Goal: Navigation & Orientation: Understand site structure

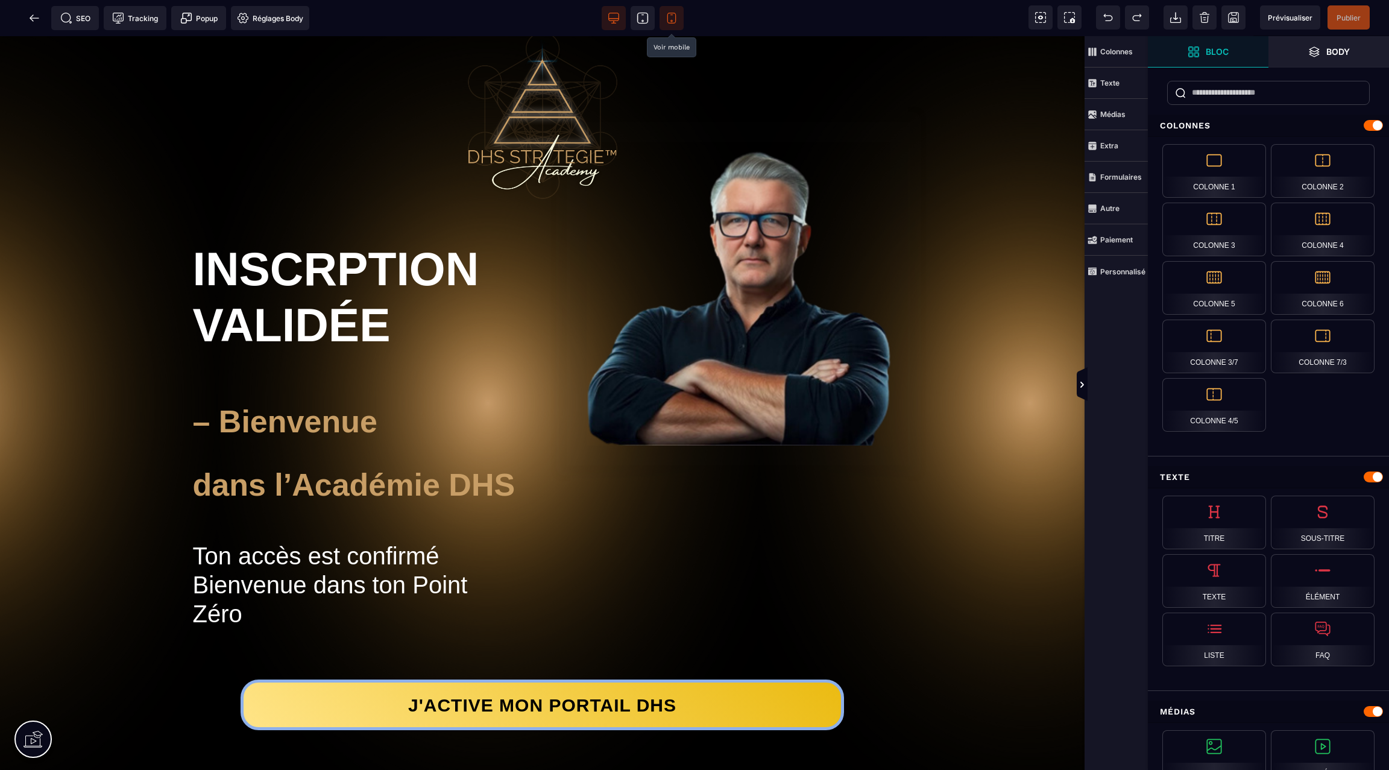
click at [673, 11] on span at bounding box center [672, 18] width 24 height 24
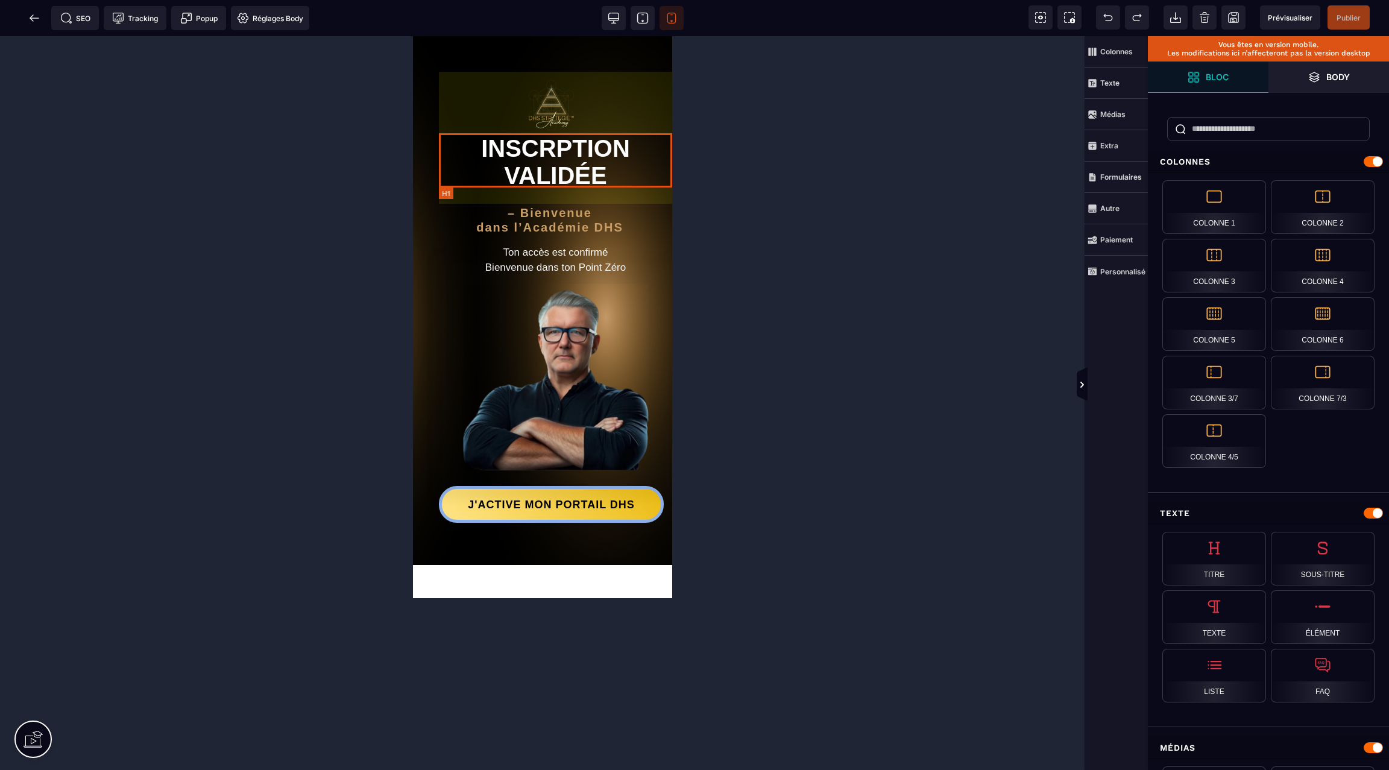
scroll to position [12, 0]
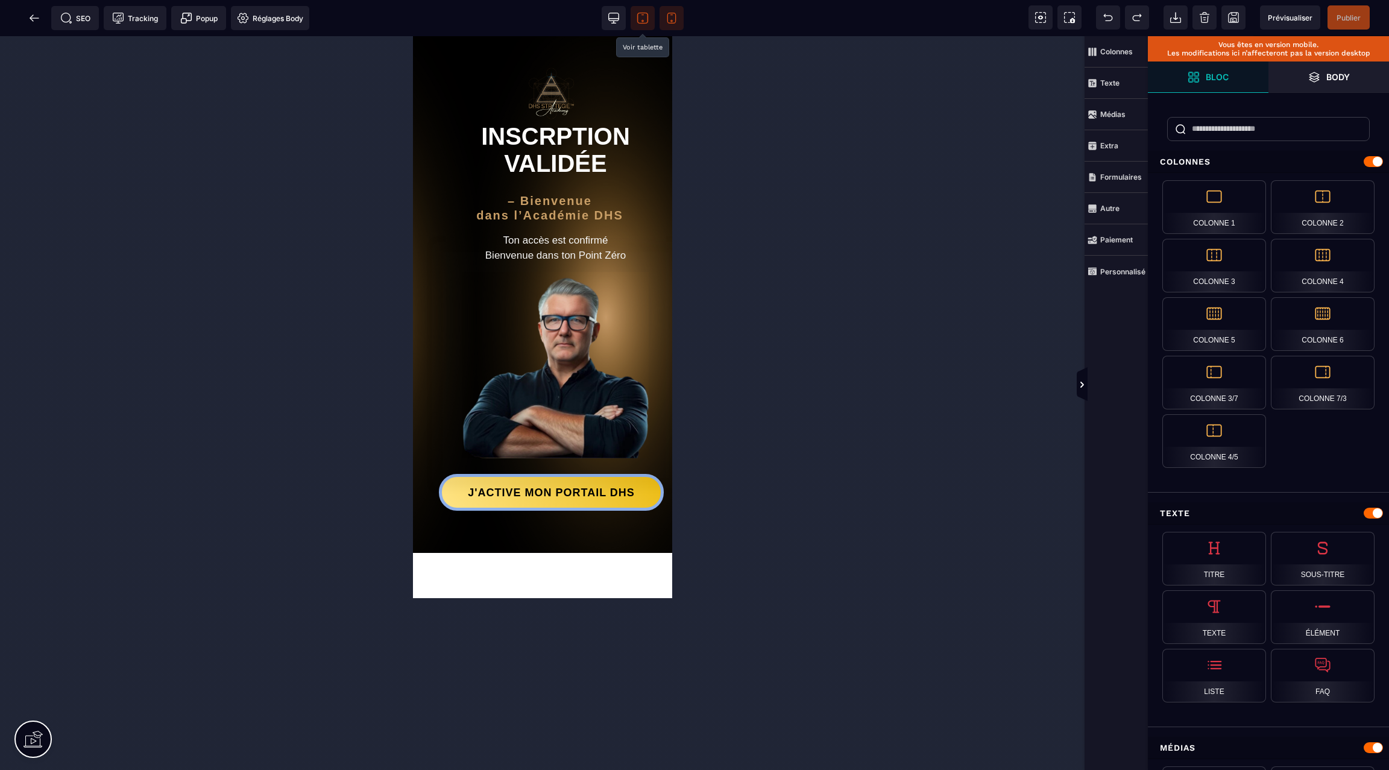
click at [637, 16] on icon at bounding box center [643, 18] width 12 height 12
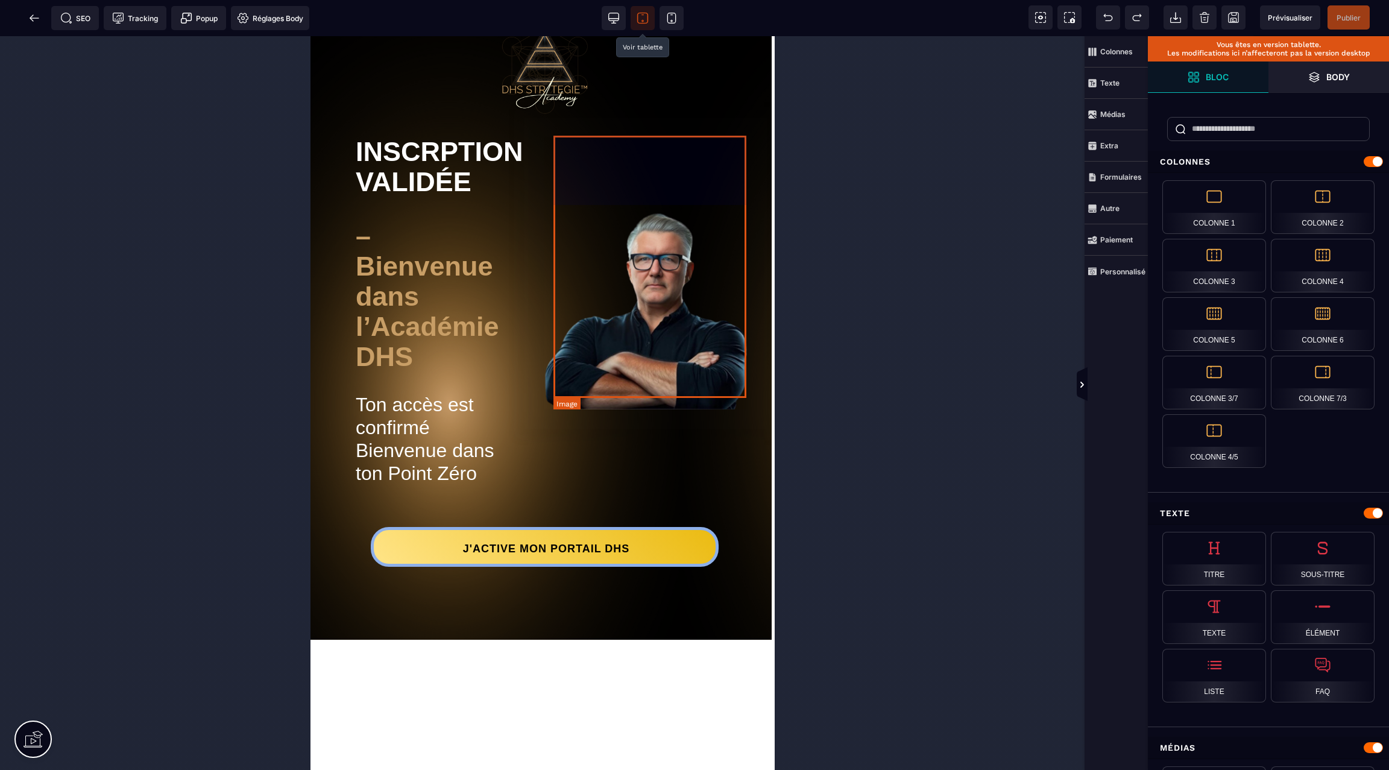
scroll to position [64, 5]
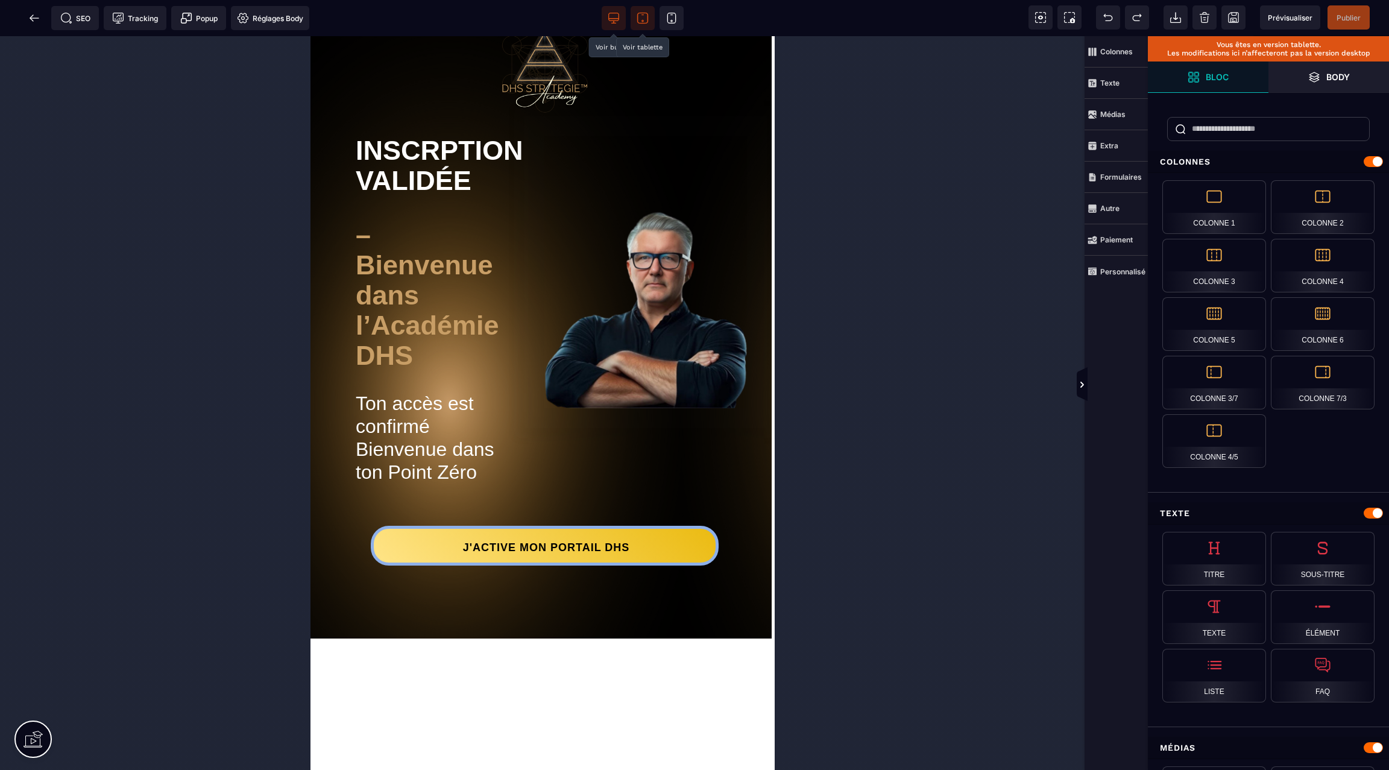
click at [610, 18] on icon at bounding box center [614, 18] width 12 height 12
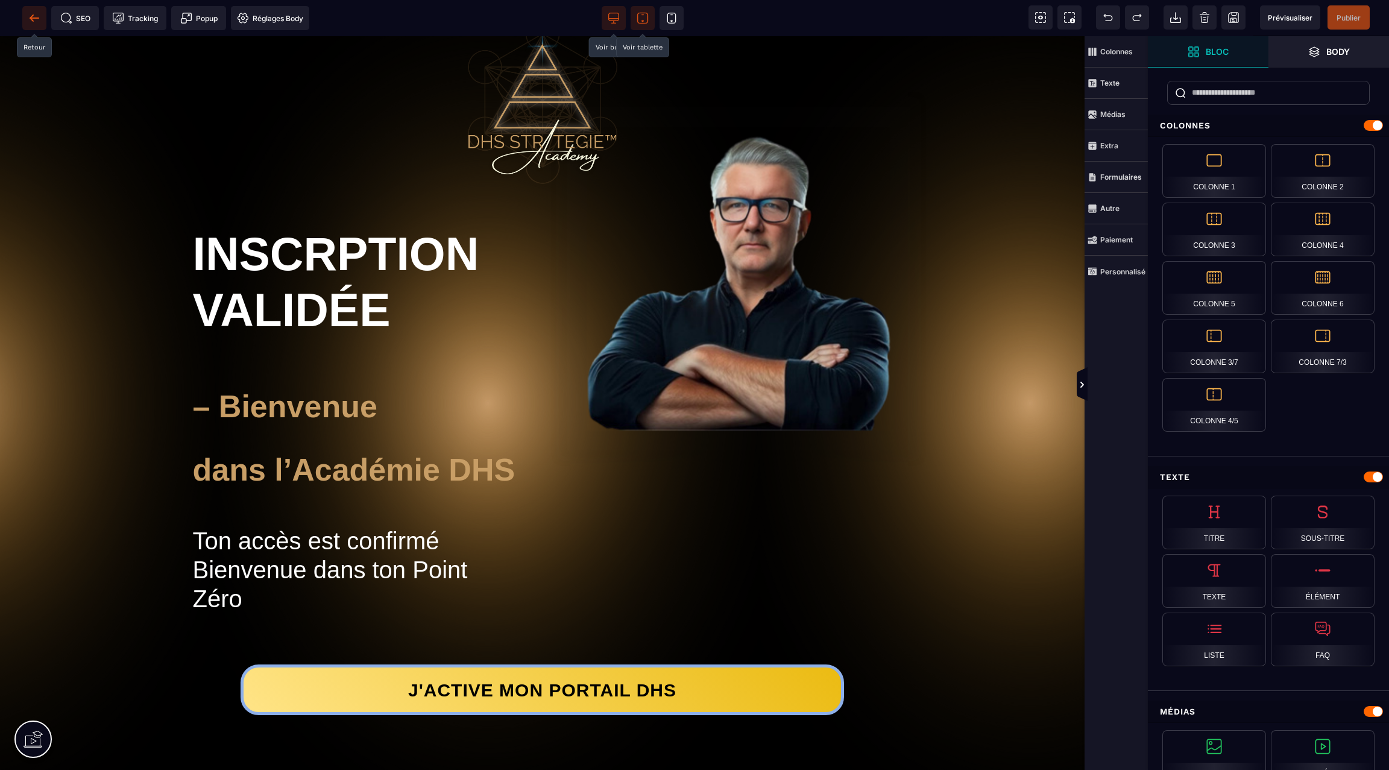
click at [37, 18] on icon at bounding box center [34, 17] width 9 height 1
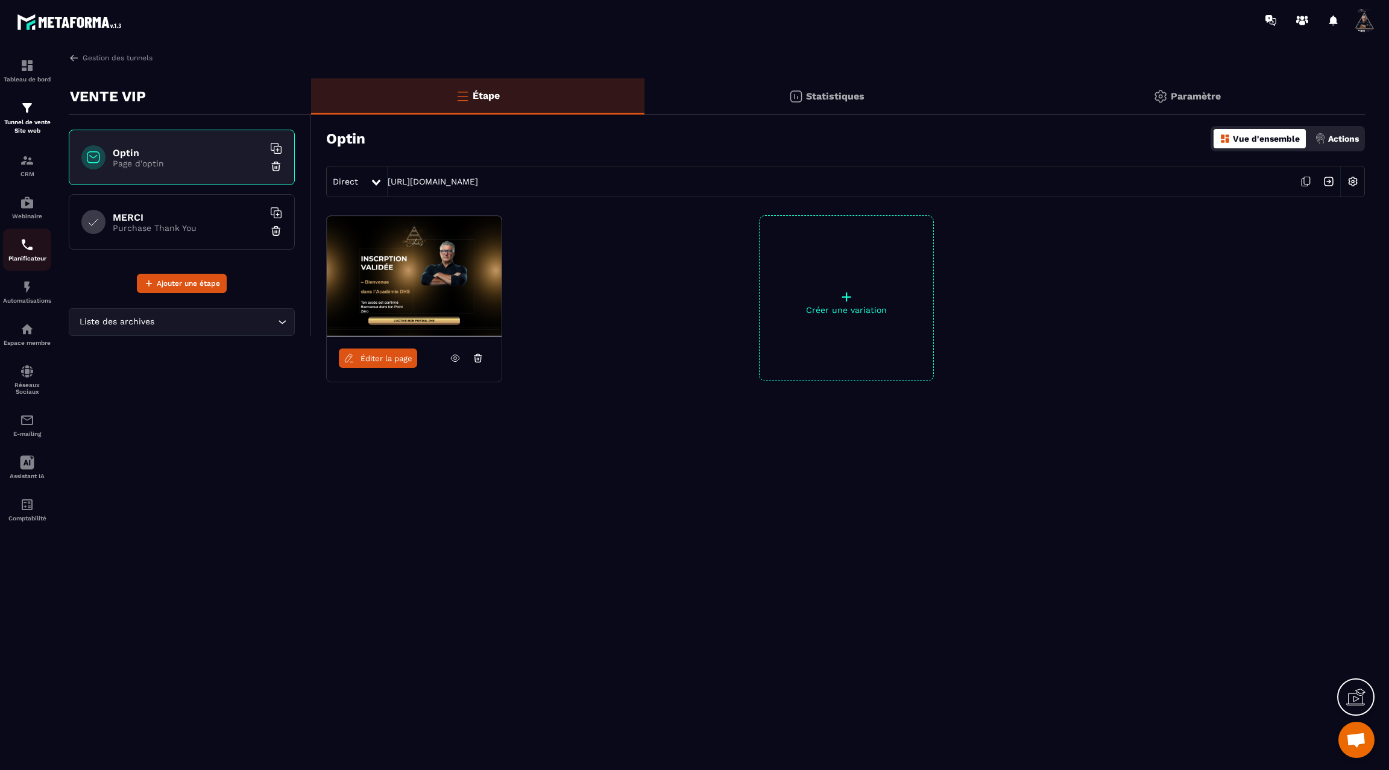
click at [20, 259] on link "Planificateur" at bounding box center [27, 250] width 48 height 42
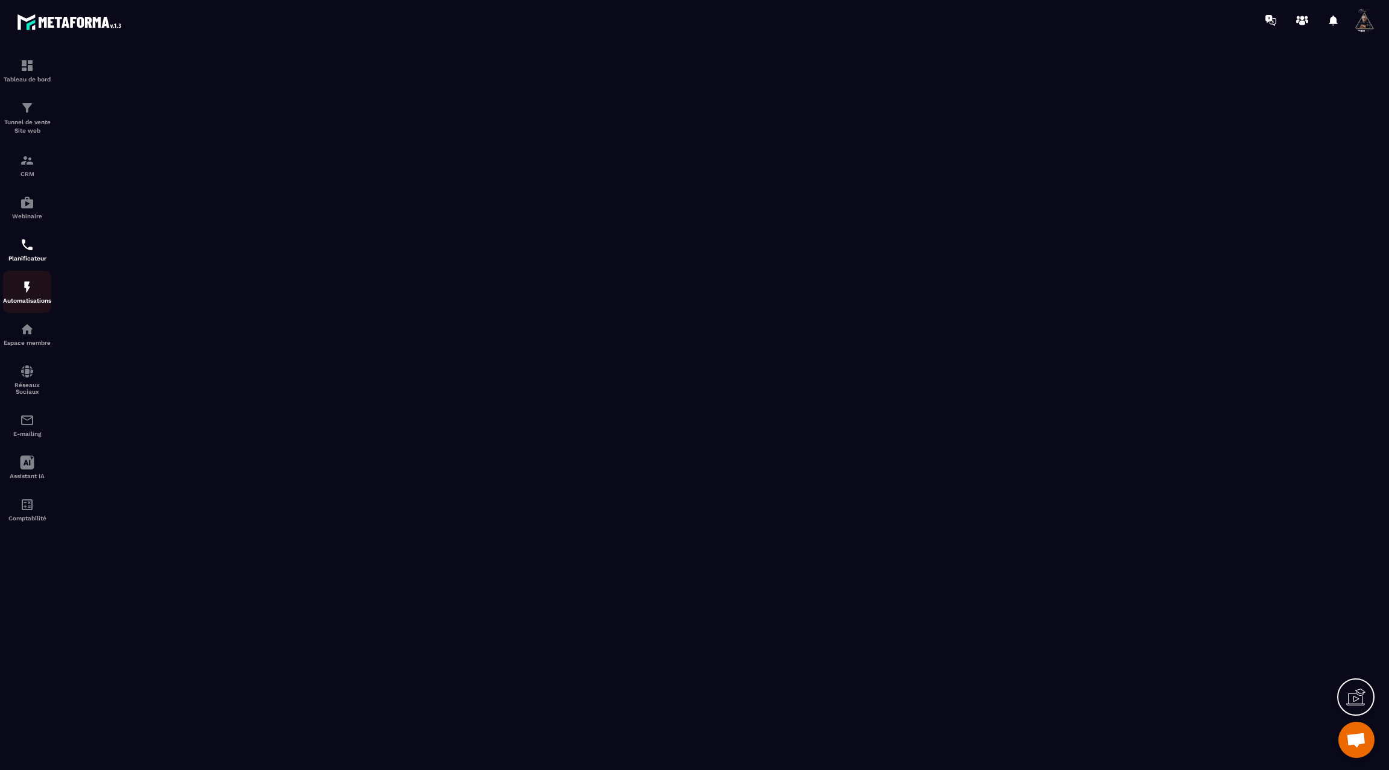
click at [27, 294] on img at bounding box center [27, 287] width 14 height 14
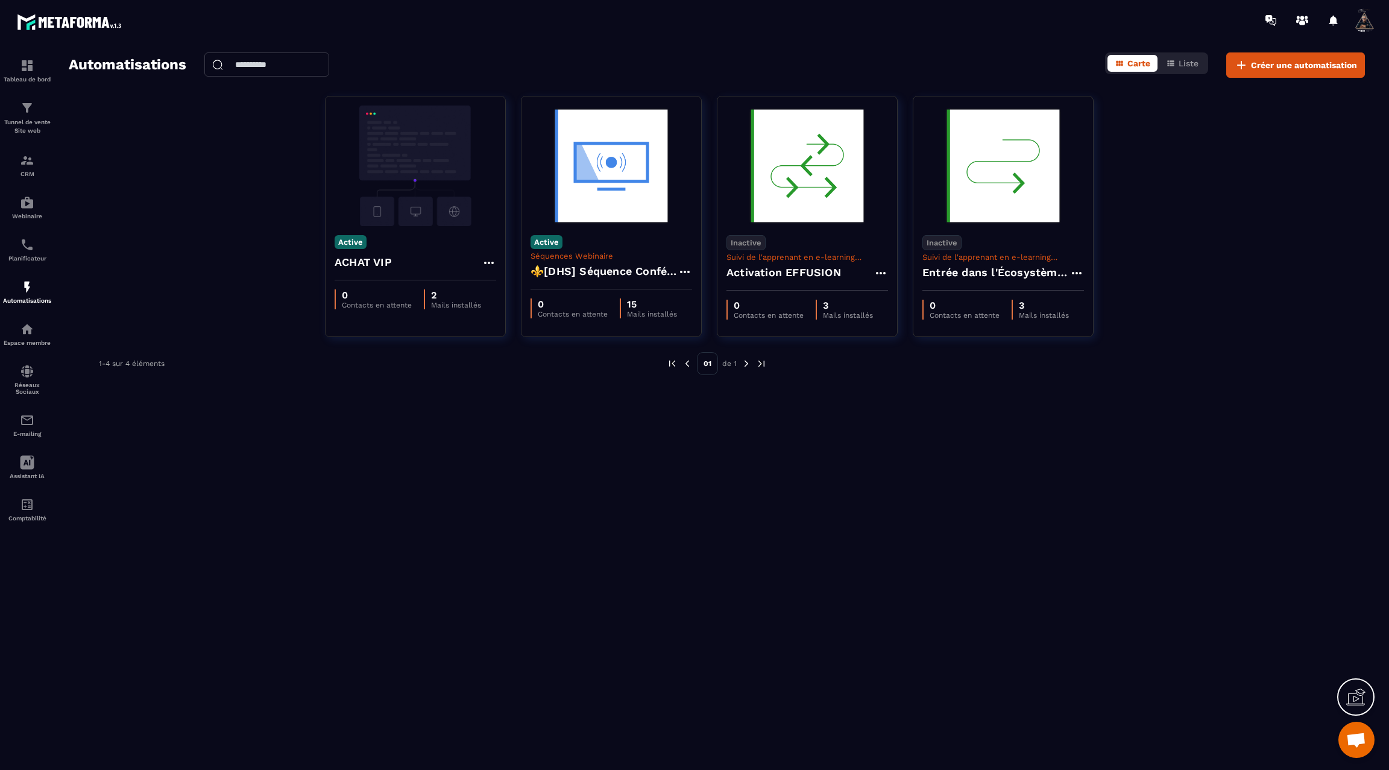
click at [90, 19] on img at bounding box center [71, 22] width 109 height 22
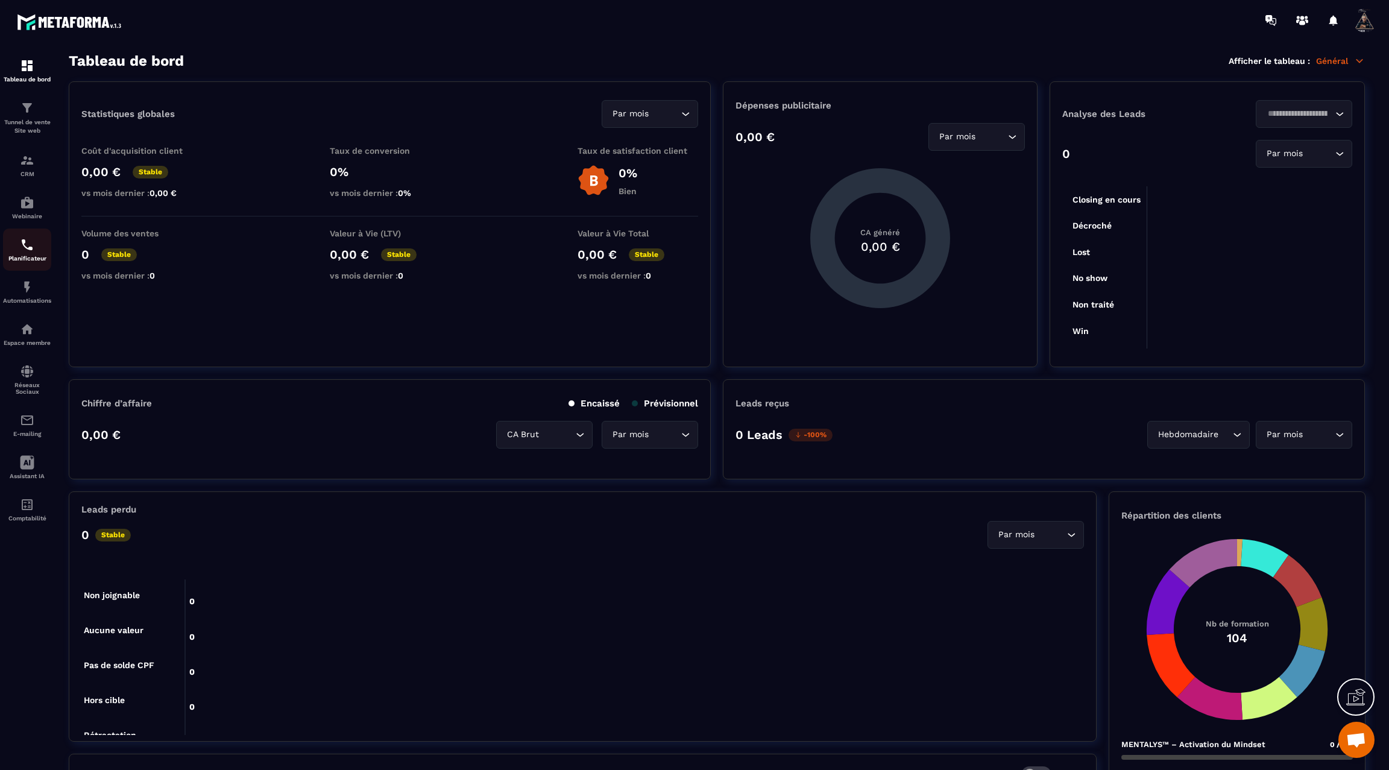
click at [28, 252] on img at bounding box center [27, 245] width 14 height 14
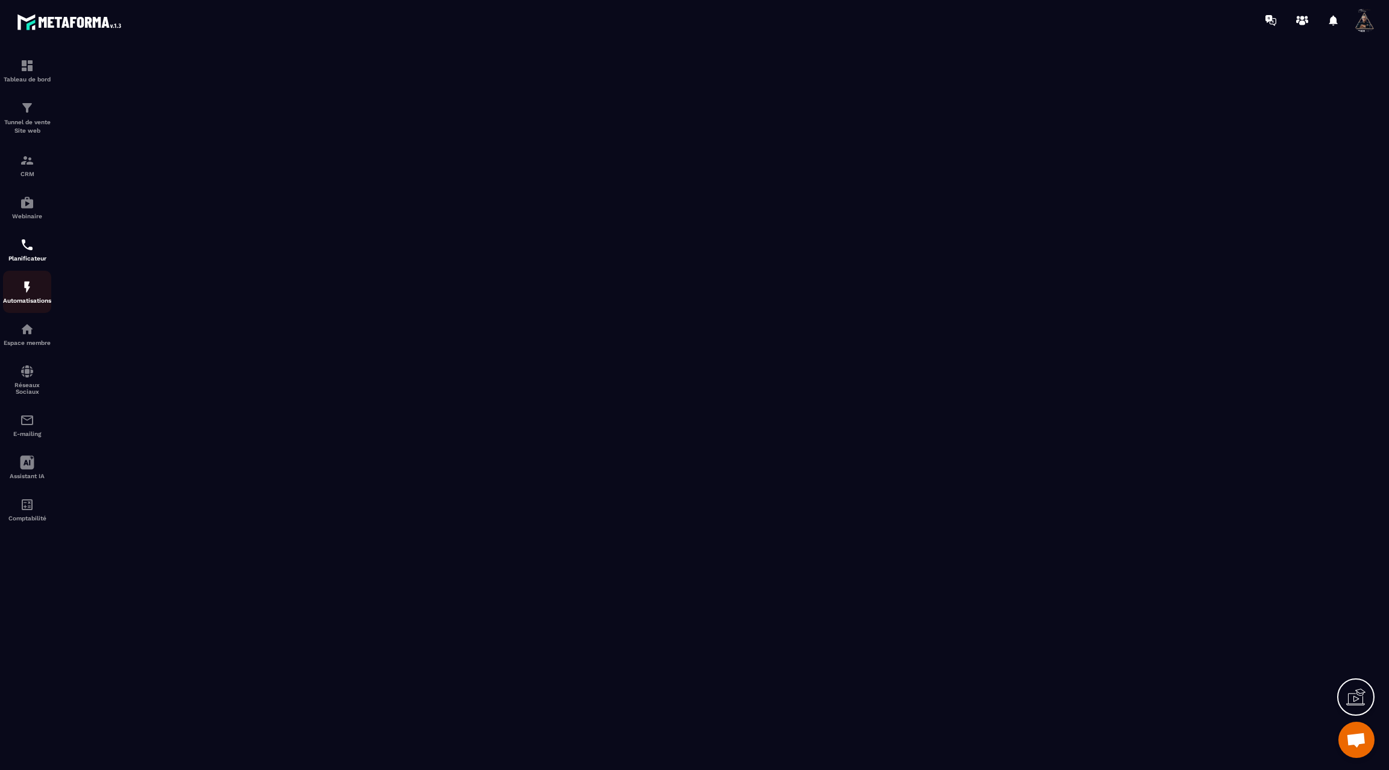
click at [20, 294] on img at bounding box center [27, 287] width 14 height 14
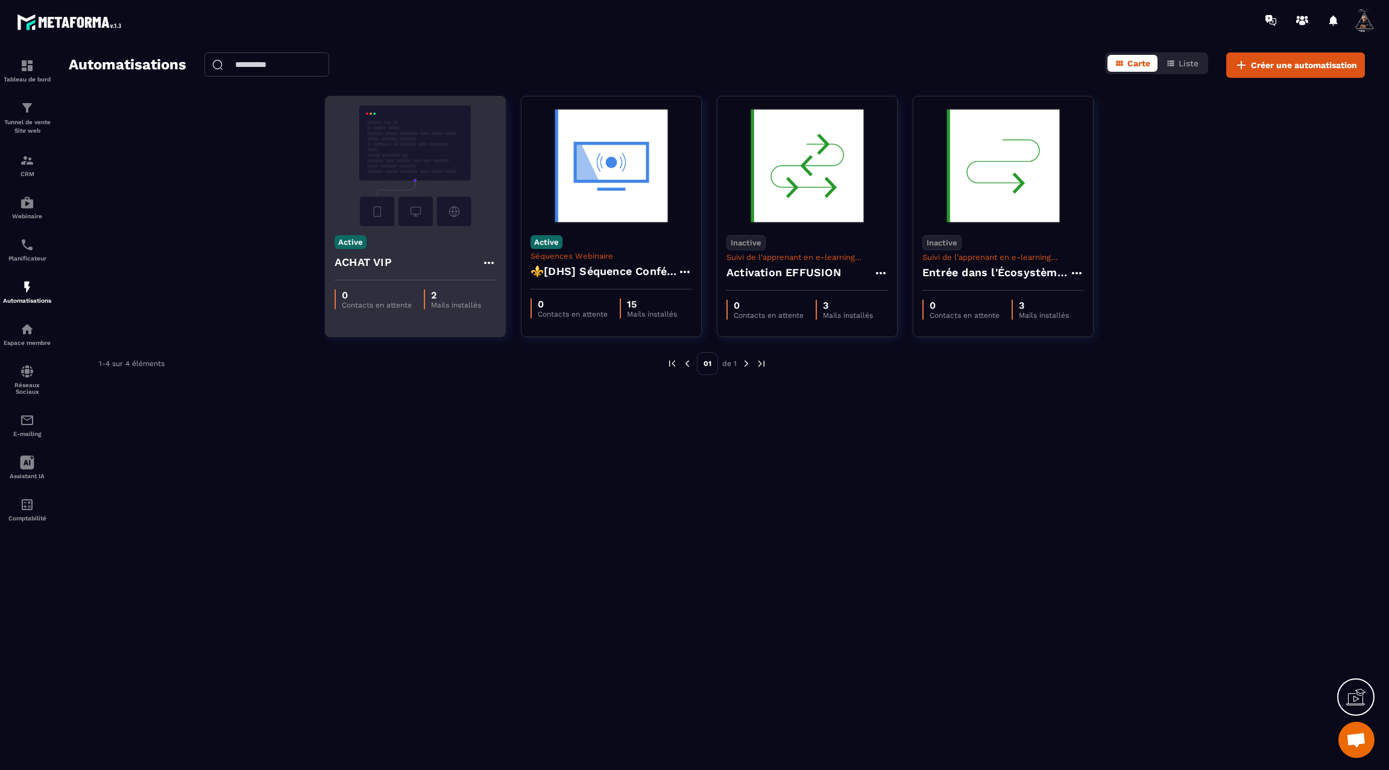
click at [429, 235] on div "Active ACHAT VIP" at bounding box center [416, 253] width 180 height 54
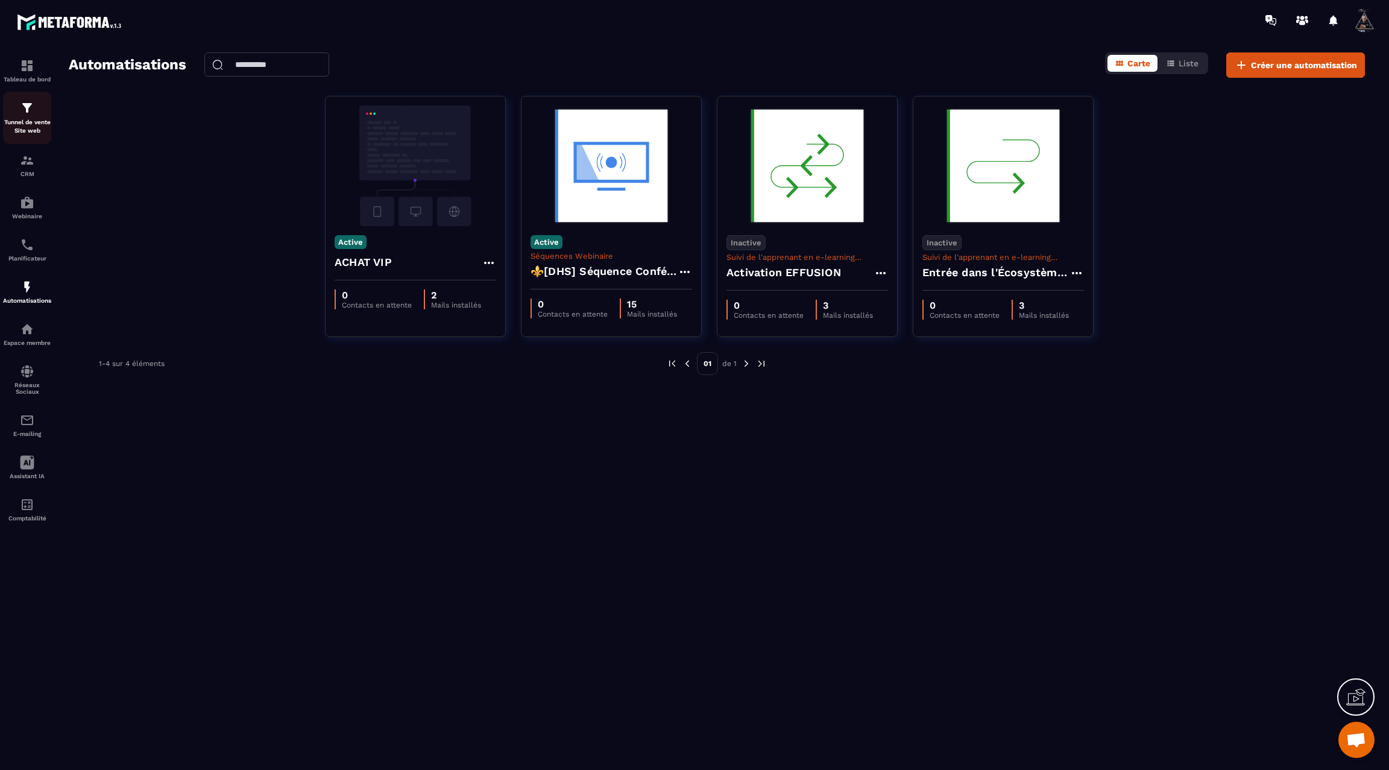
click at [43, 128] on p "Tunnel de vente Site web" at bounding box center [27, 126] width 48 height 17
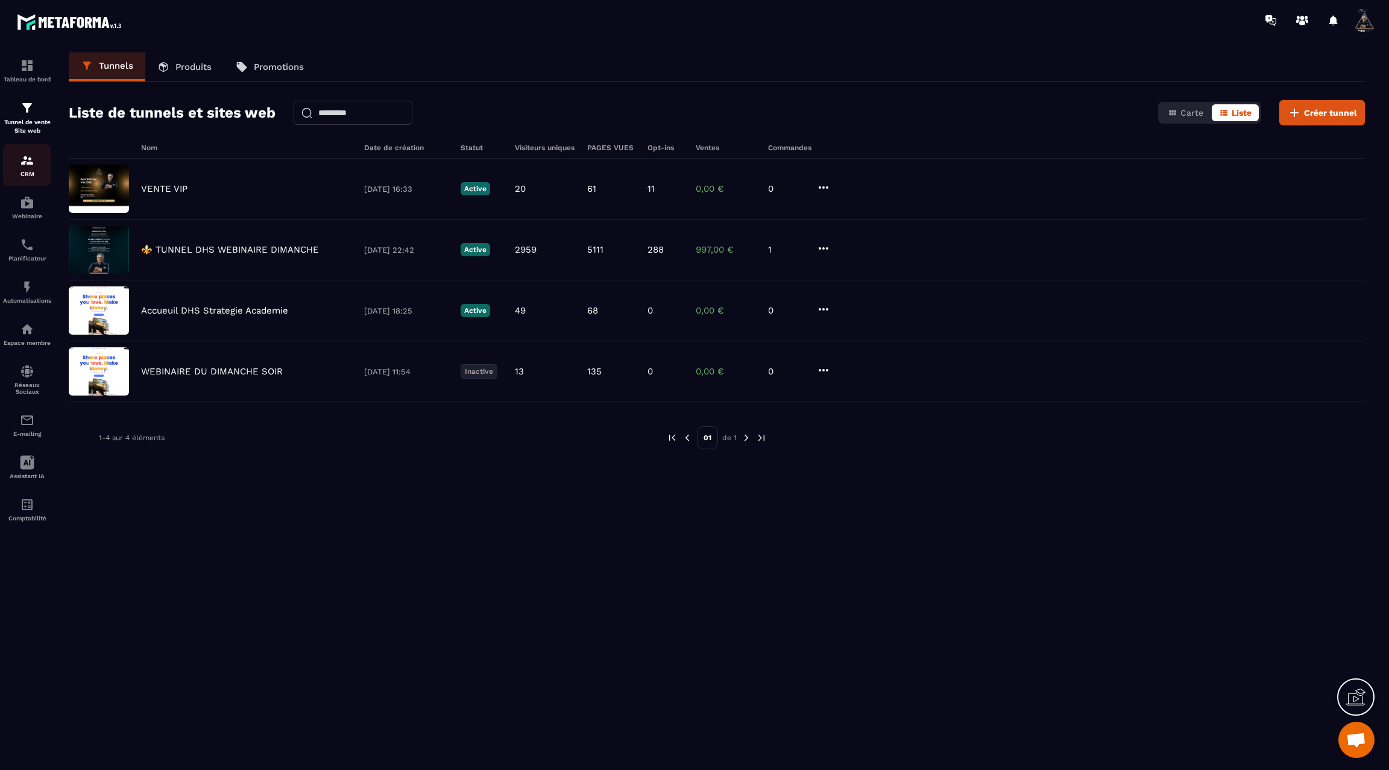
click at [30, 177] on p "CRM" at bounding box center [27, 174] width 48 height 7
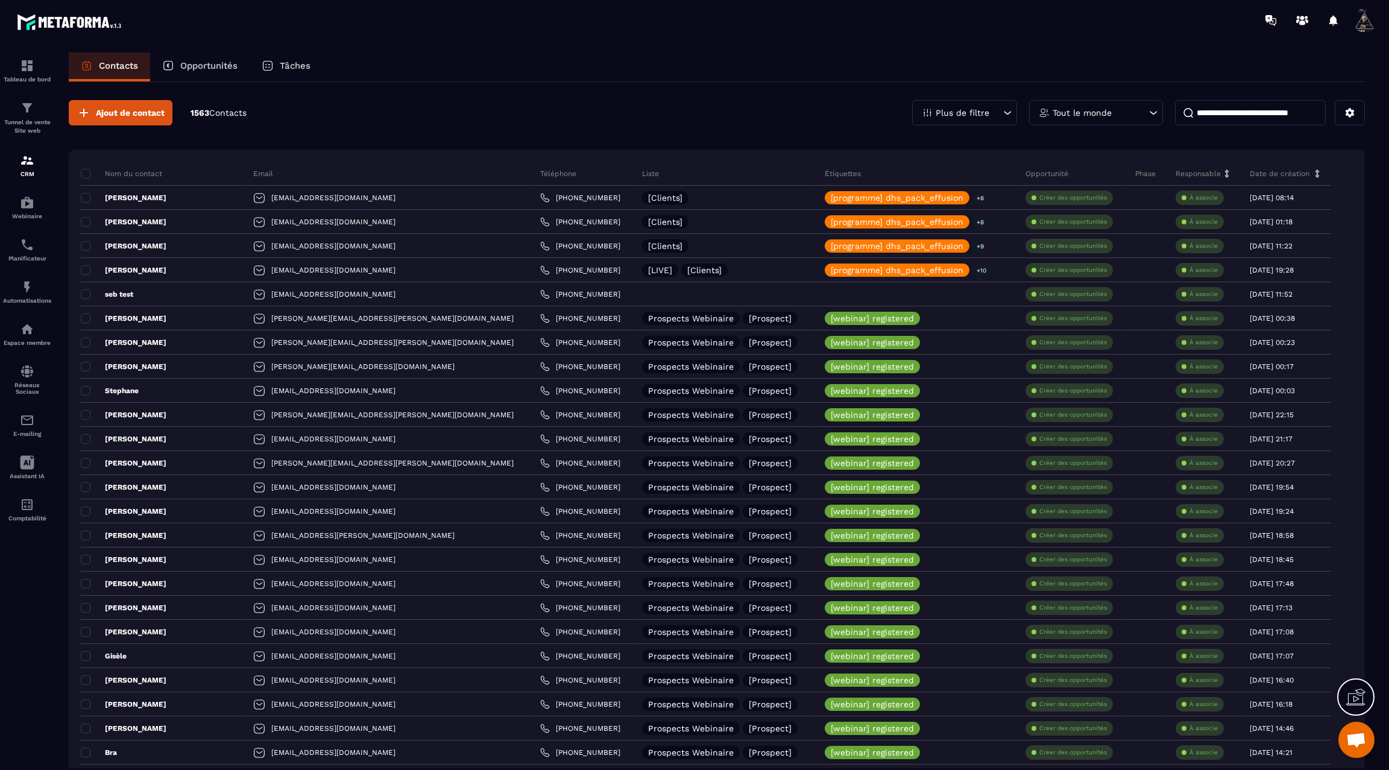
click at [209, 61] on p "Opportunités" at bounding box center [208, 65] width 57 height 11
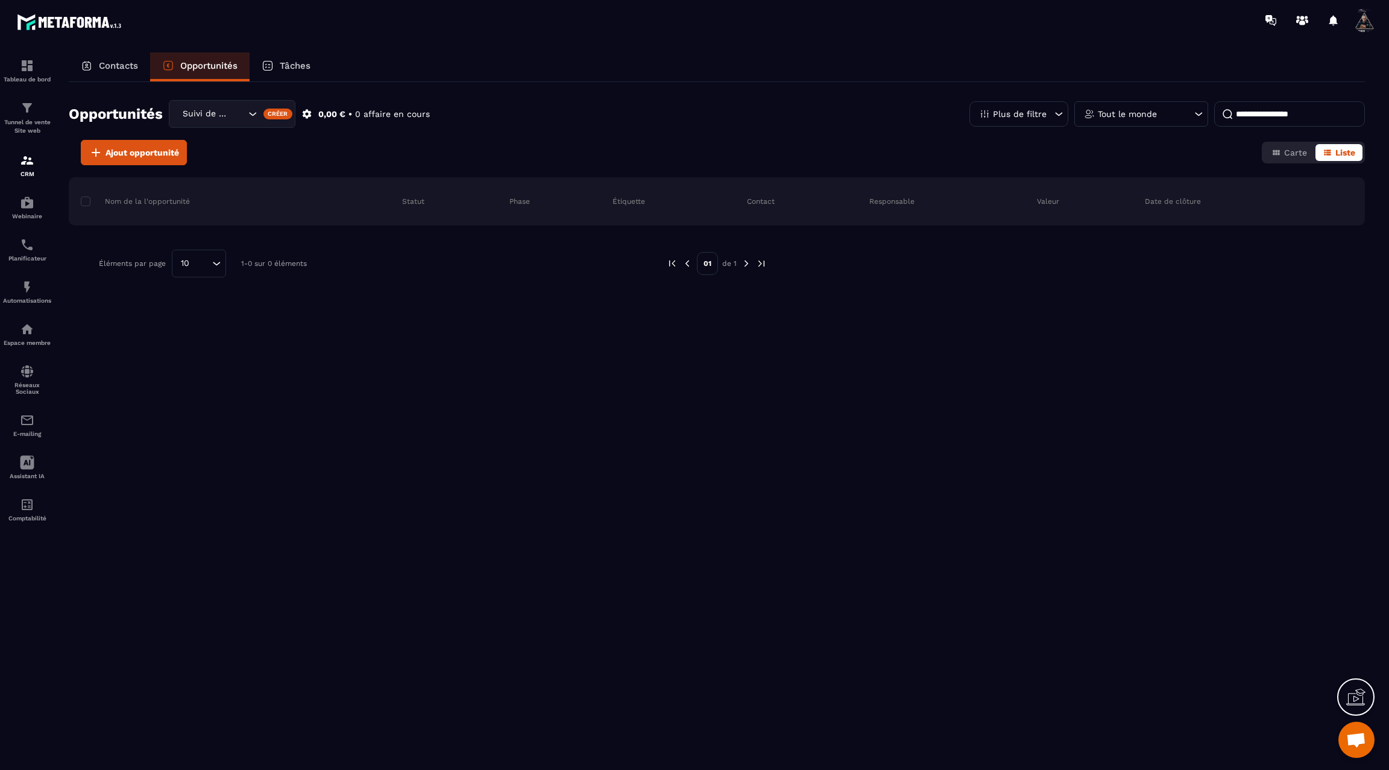
click at [292, 62] on p "Tâches" at bounding box center [295, 65] width 31 height 11
